Goal: Navigation & Orientation: Find specific page/section

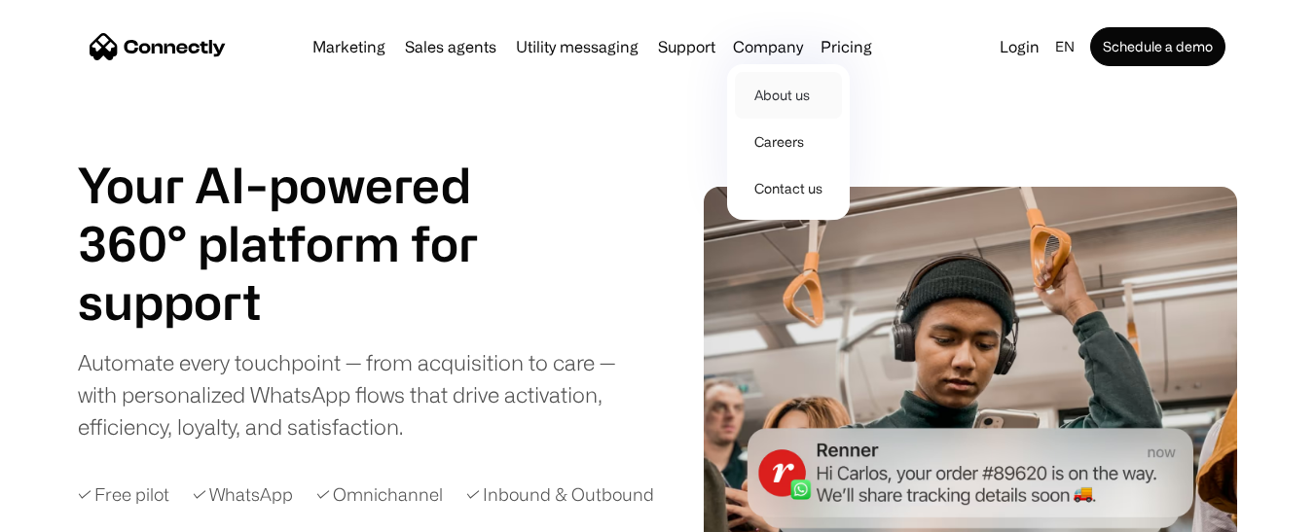
click at [769, 92] on link "About us" at bounding box center [788, 95] width 107 height 47
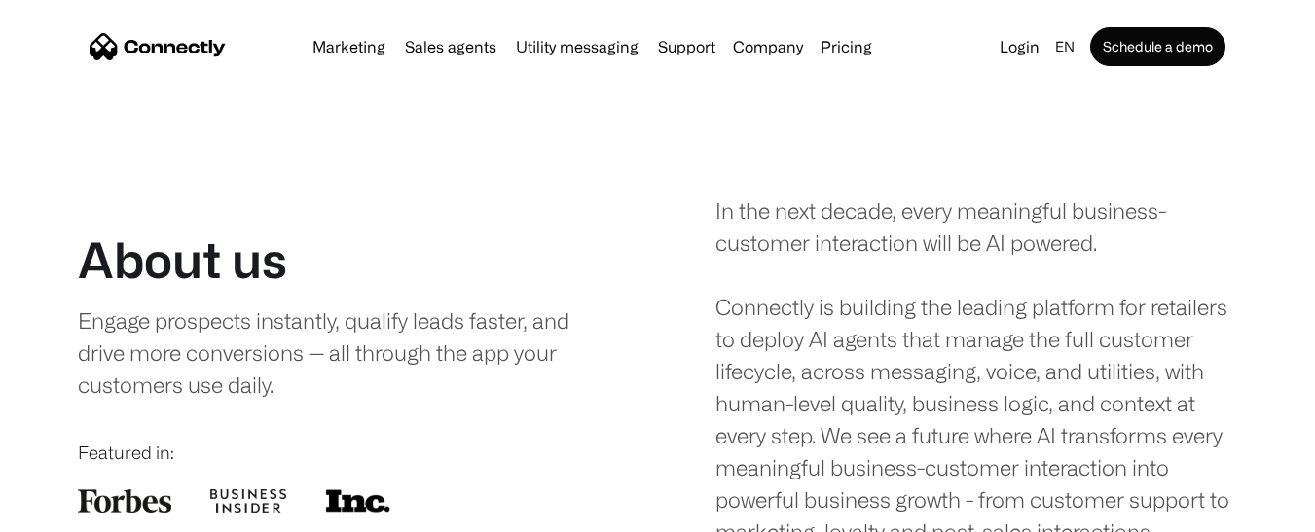
click at [164, 47] on img "home" at bounding box center [158, 46] width 136 height 27
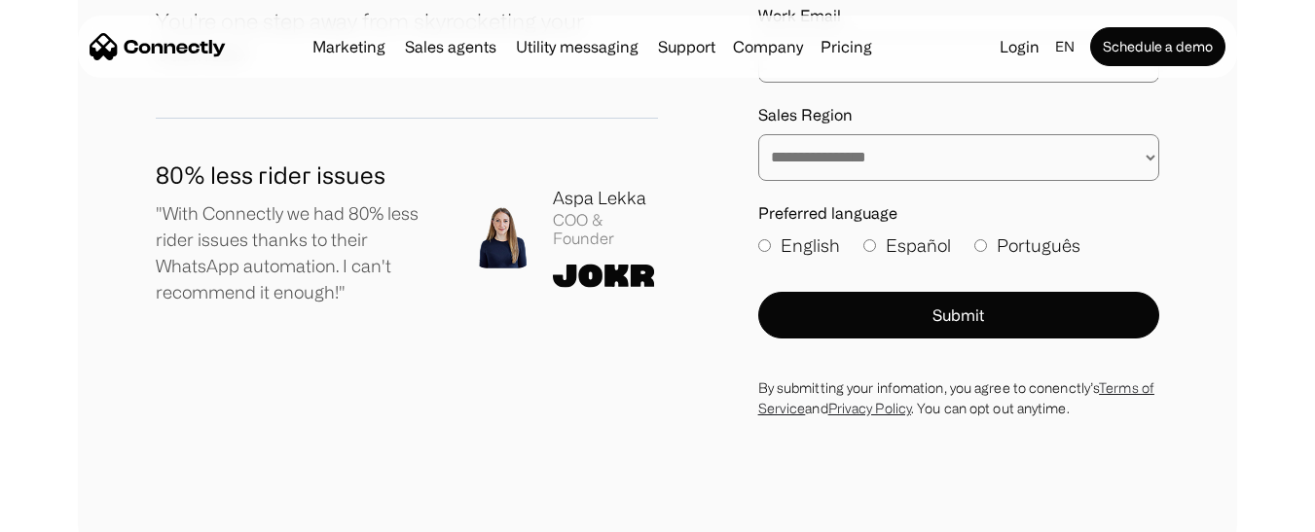
scroll to position [10703, 0]
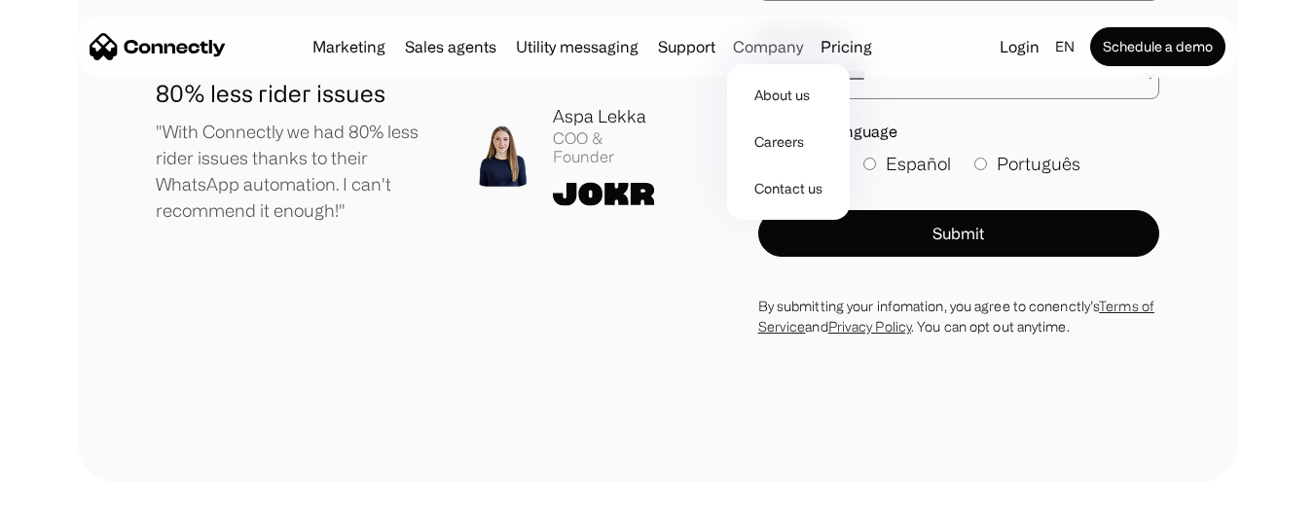
click at [772, 35] on div "Company" at bounding box center [768, 46] width 70 height 27
click at [792, 187] on link "Contact us" at bounding box center [788, 188] width 107 height 47
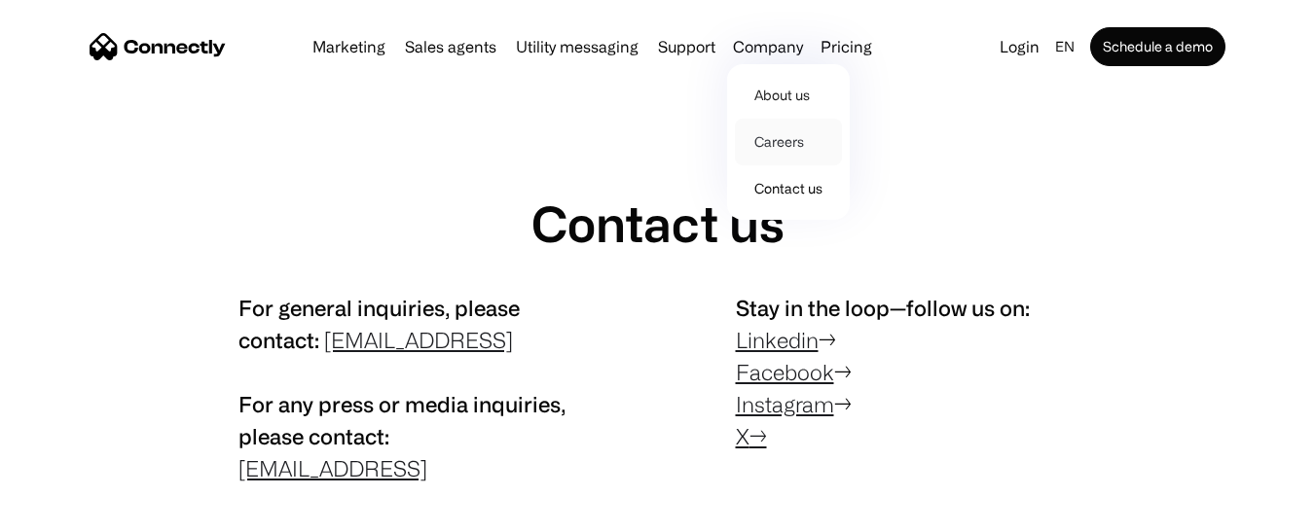
click at [779, 132] on link "Careers" at bounding box center [788, 142] width 107 height 47
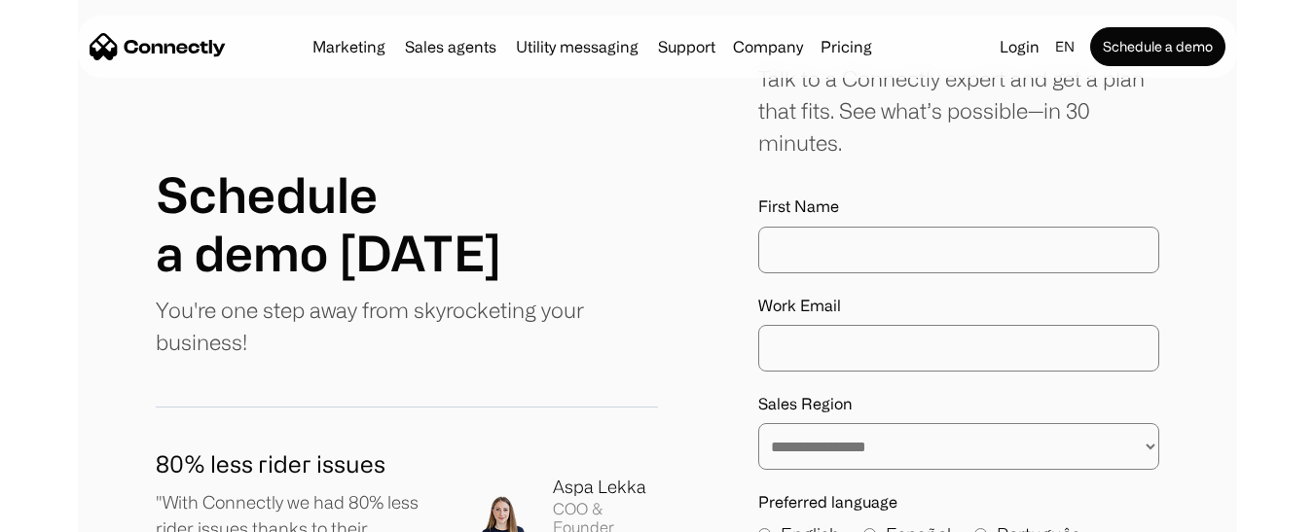
scroll to position [5838, 0]
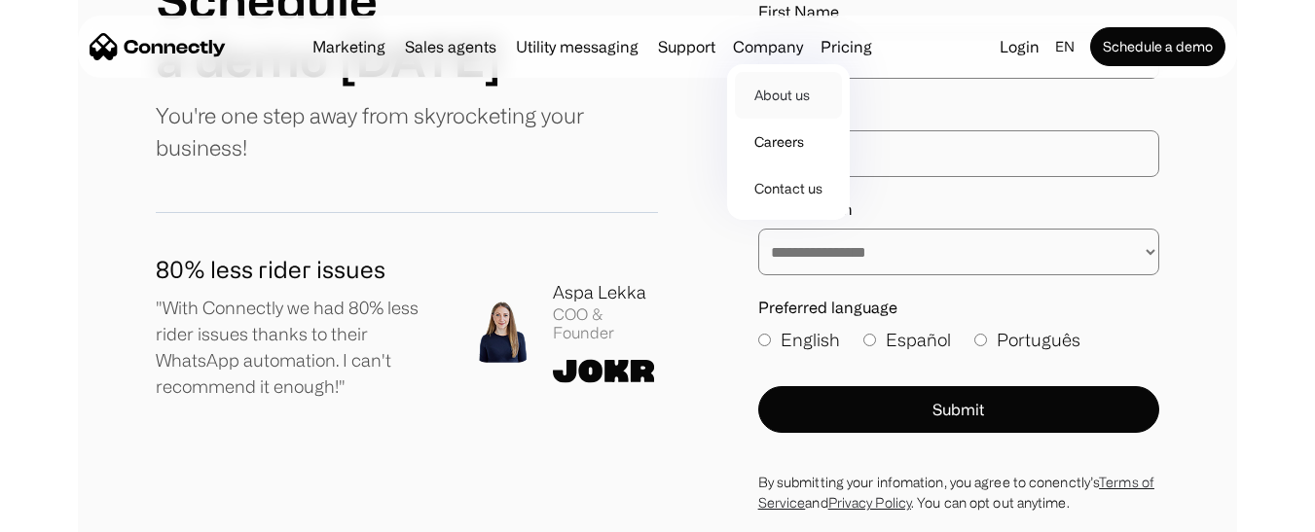
click at [776, 86] on link "About us" at bounding box center [788, 95] width 107 height 47
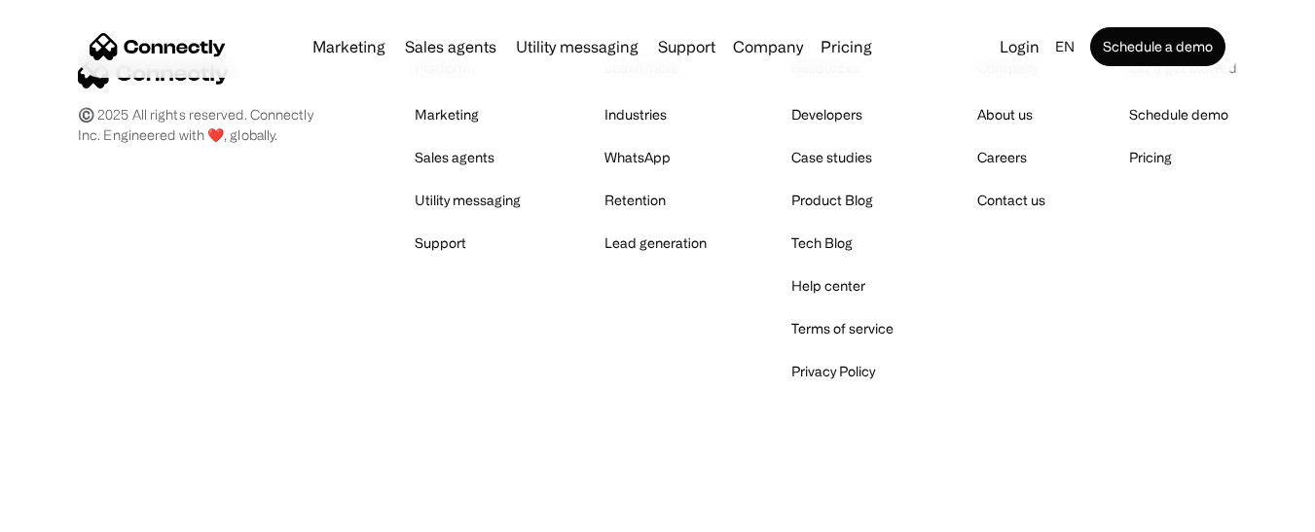
scroll to position [3228, 0]
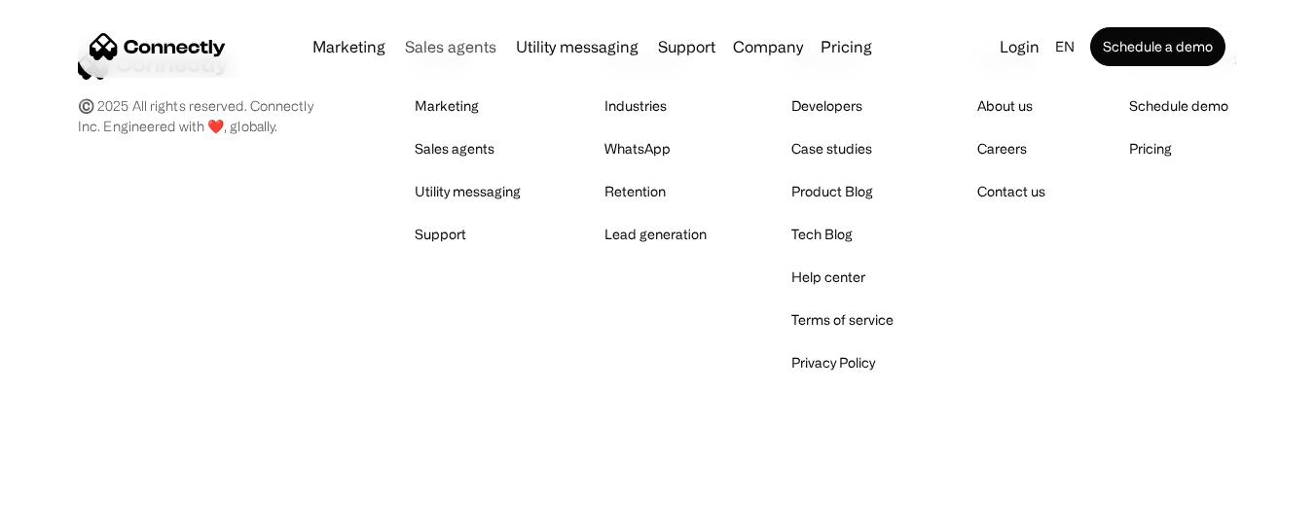
click at [463, 50] on link "Sales agents" at bounding box center [450, 47] width 107 height 16
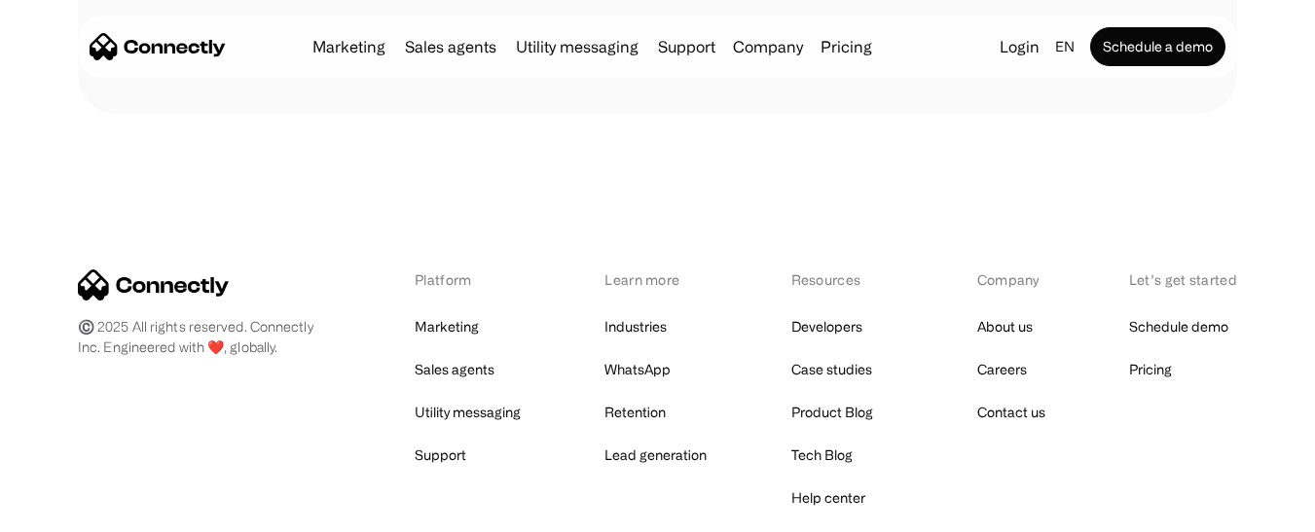
scroll to position [5422, 0]
